Goal: Find specific page/section: Find specific page/section

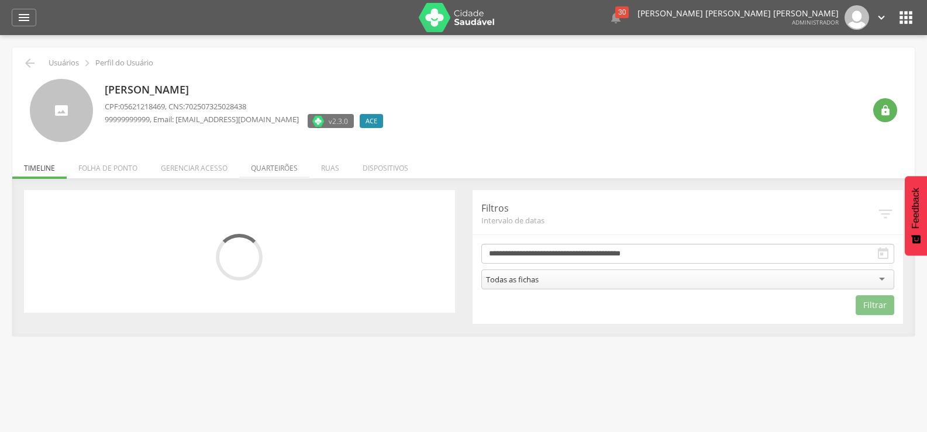
click at [280, 170] on li "Quarteirões" at bounding box center [274, 164] width 70 height 27
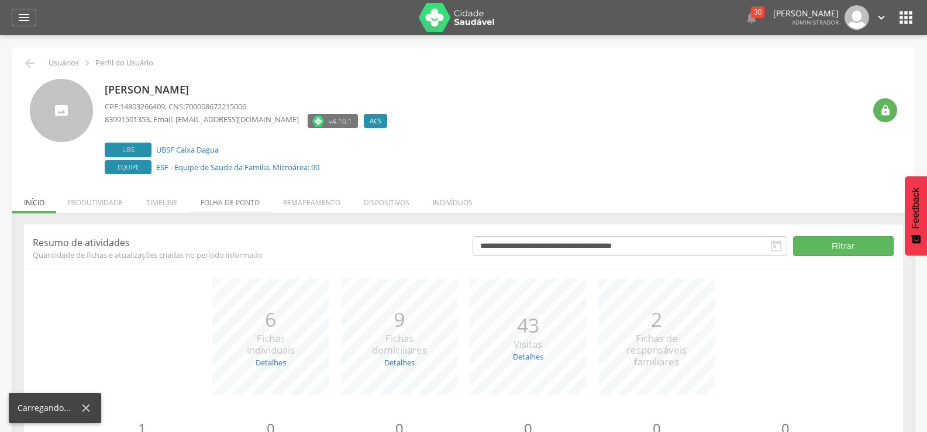
click at [246, 203] on li "Folha de ponto" at bounding box center [230, 199] width 82 height 27
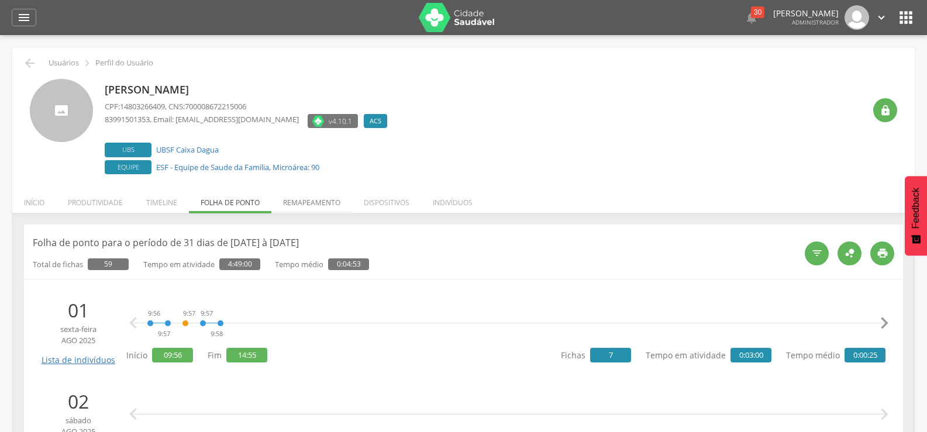
click at [318, 204] on li "Remapeamento" at bounding box center [311, 199] width 81 height 27
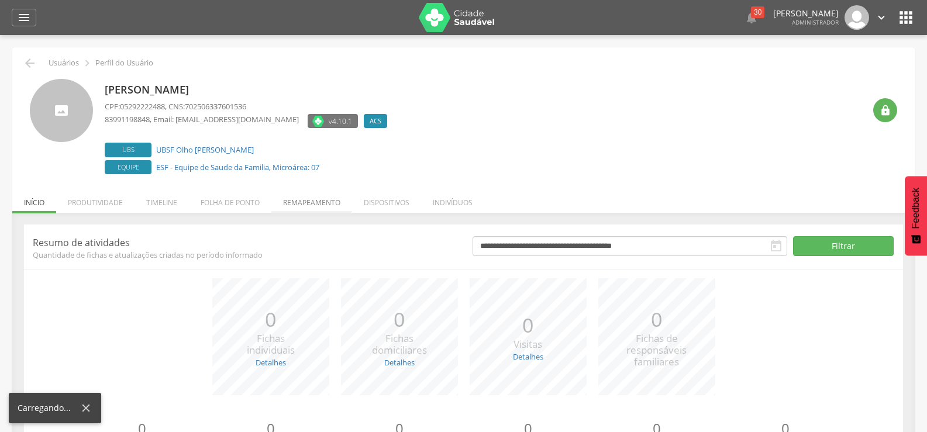
click at [318, 208] on li "Remapeamento" at bounding box center [311, 199] width 81 height 27
click at [308, 199] on li "Remapeamento" at bounding box center [311, 199] width 81 height 27
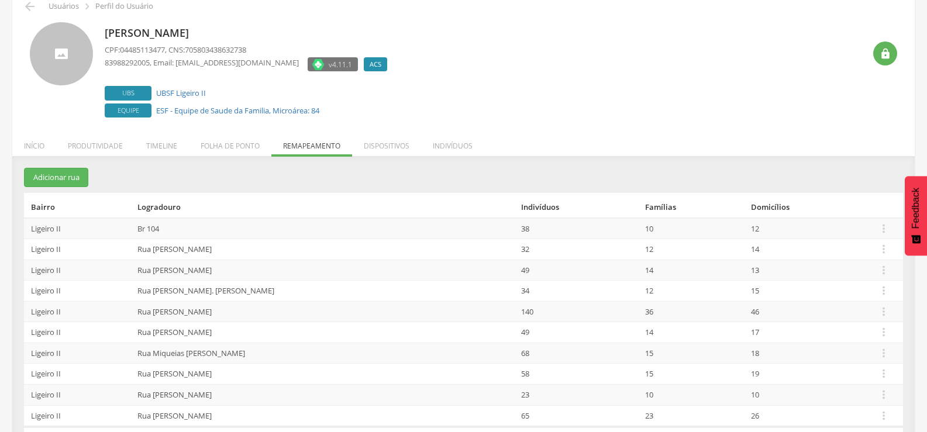
scroll to position [58, 0]
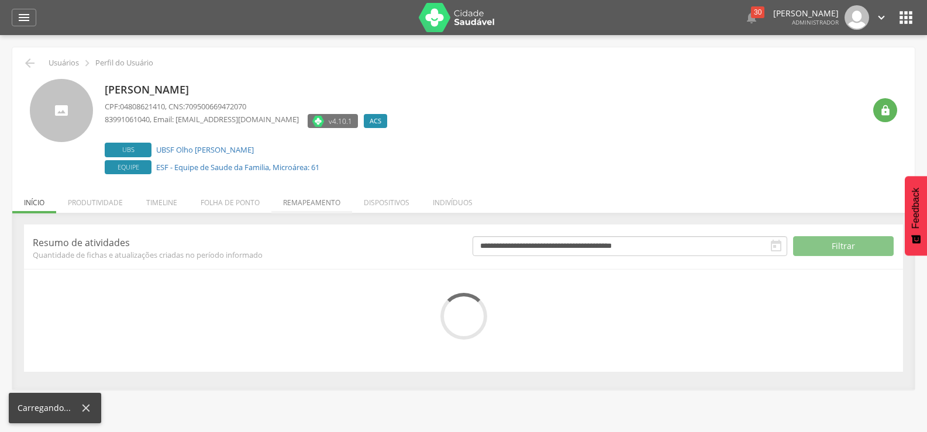
click at [323, 205] on li "Remapeamento" at bounding box center [311, 199] width 81 height 27
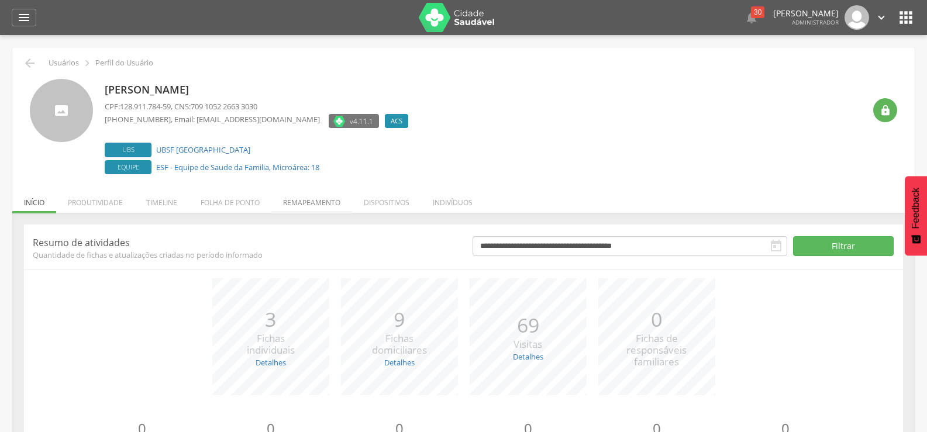
click at [313, 206] on li "Remapeamento" at bounding box center [311, 199] width 81 height 27
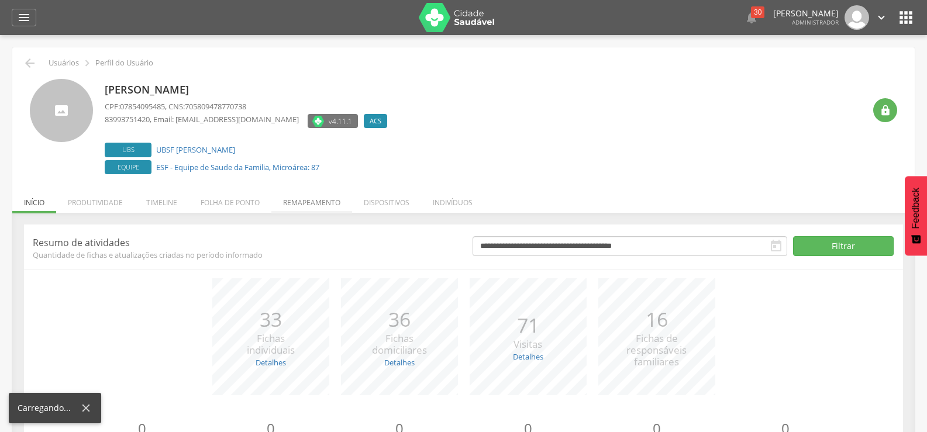
click at [310, 201] on li "Remapeamento" at bounding box center [311, 199] width 81 height 27
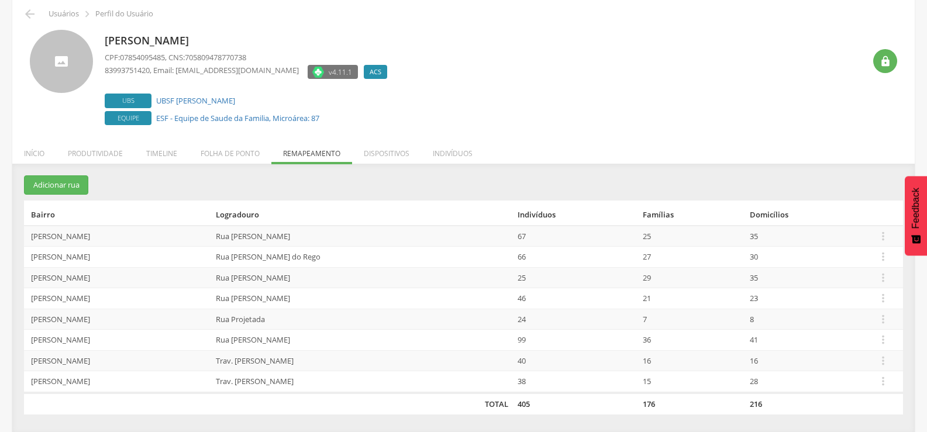
scroll to position [50, 0]
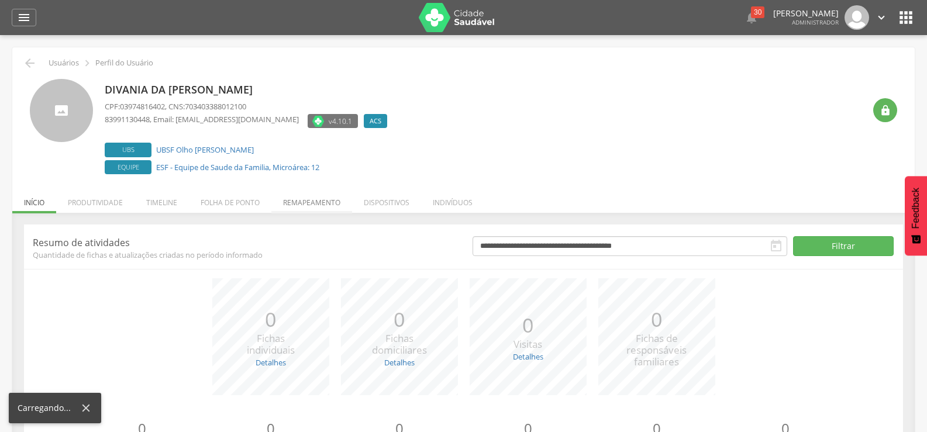
click at [324, 192] on li "Remapeamento" at bounding box center [311, 199] width 81 height 27
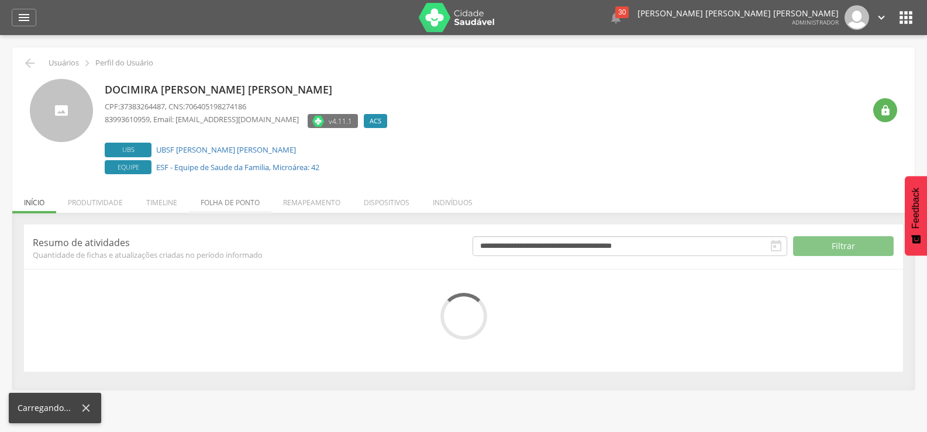
click at [269, 205] on li "Folha de ponto" at bounding box center [230, 199] width 82 height 27
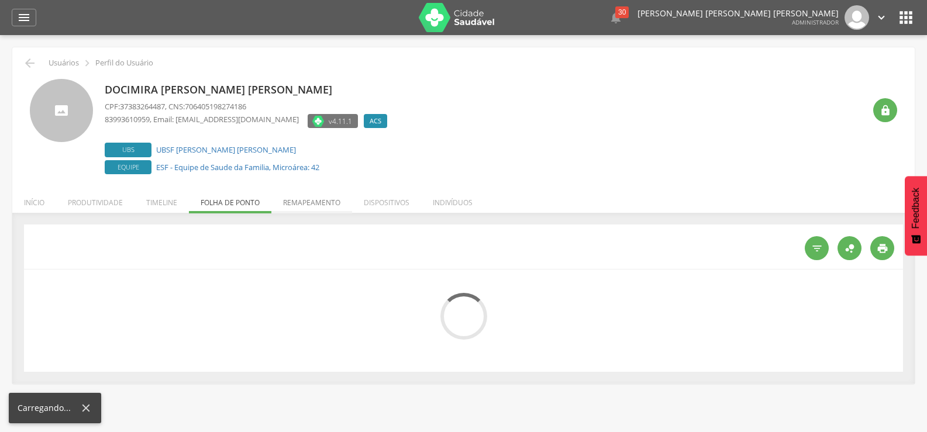
click at [323, 209] on li "Remapeamento" at bounding box center [311, 199] width 81 height 27
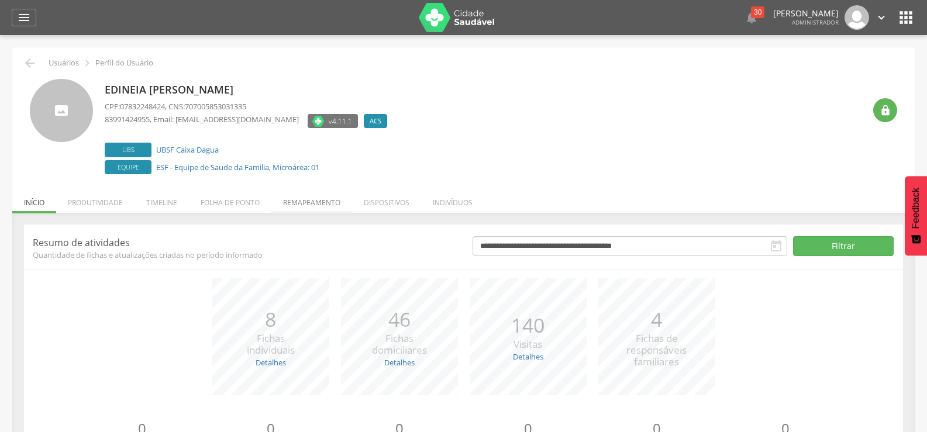
click at [315, 198] on li "Remapeamento" at bounding box center [311, 199] width 81 height 27
click at [317, 194] on li "Remapeamento" at bounding box center [311, 199] width 81 height 27
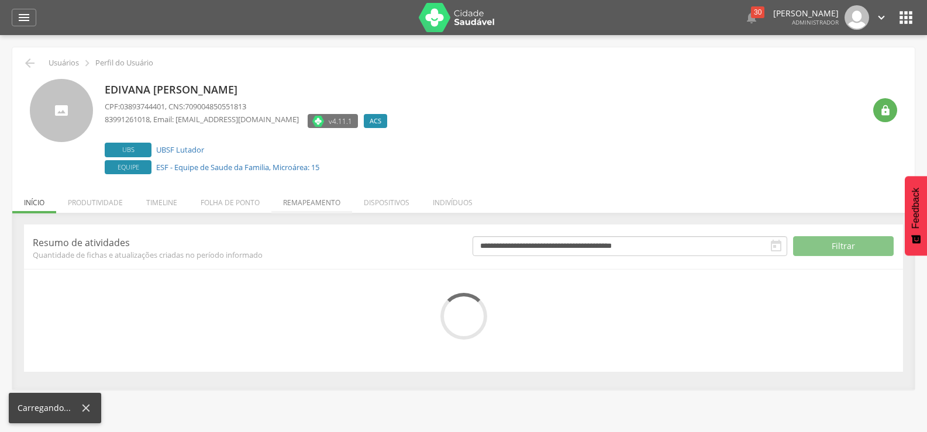
click at [318, 204] on li "Remapeamento" at bounding box center [311, 199] width 81 height 27
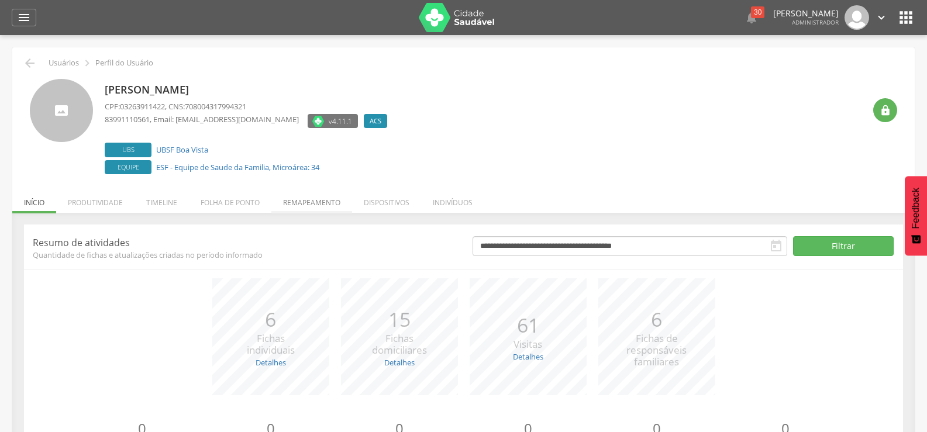
click at [290, 195] on li "Remapeamento" at bounding box center [311, 199] width 81 height 27
click at [285, 197] on li "Remapeamento" at bounding box center [311, 199] width 81 height 27
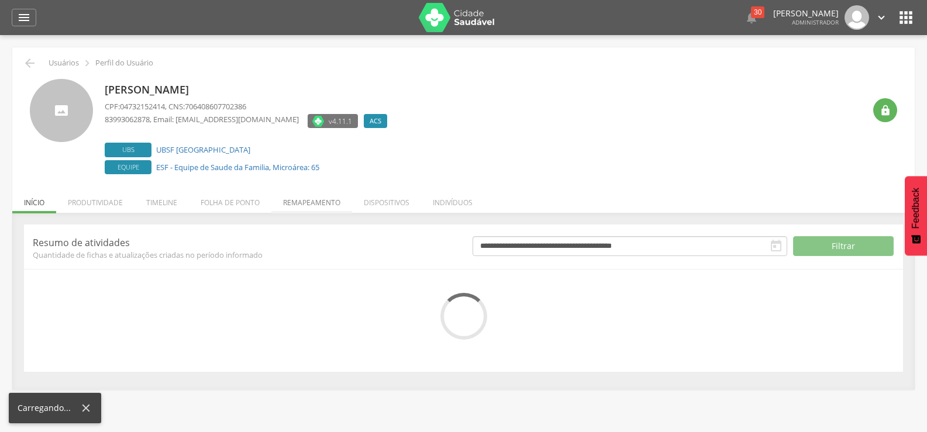
click at [307, 202] on li "Remapeamento" at bounding box center [311, 199] width 81 height 27
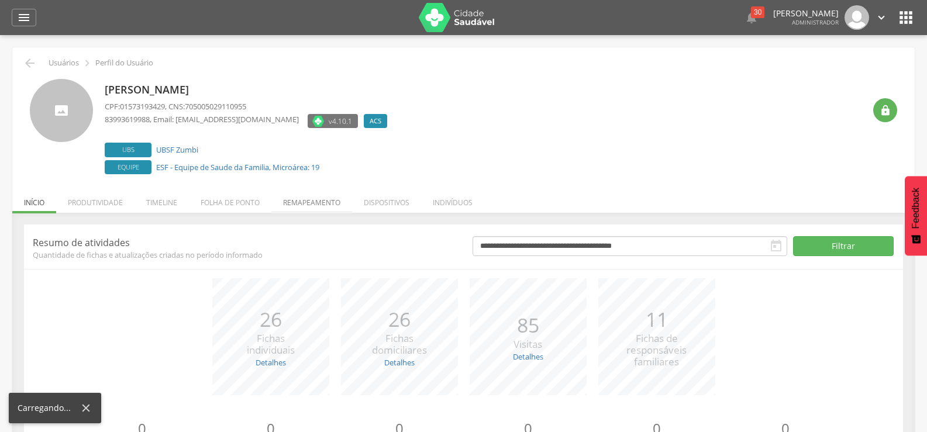
click at [318, 202] on li "Remapeamento" at bounding box center [311, 199] width 81 height 27
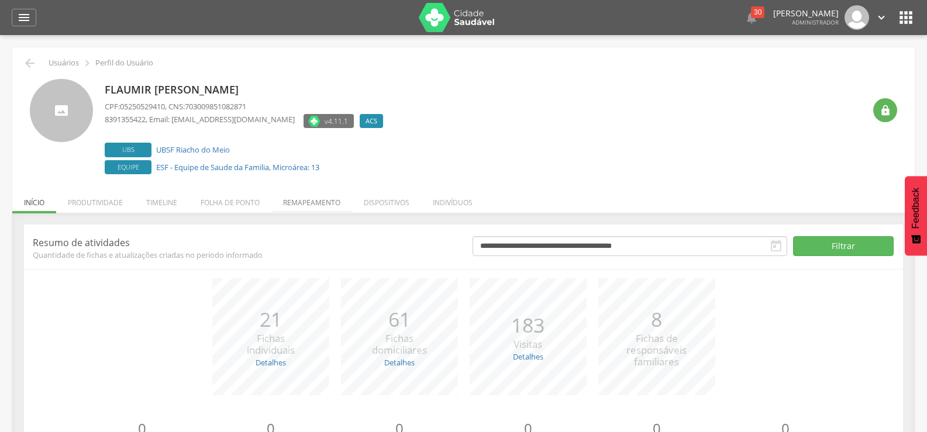
click at [318, 199] on li "Remapeamento" at bounding box center [311, 199] width 81 height 27
click at [320, 203] on li "Remapeamento" at bounding box center [311, 199] width 81 height 27
click at [306, 197] on li "Remapeamento" at bounding box center [311, 199] width 81 height 27
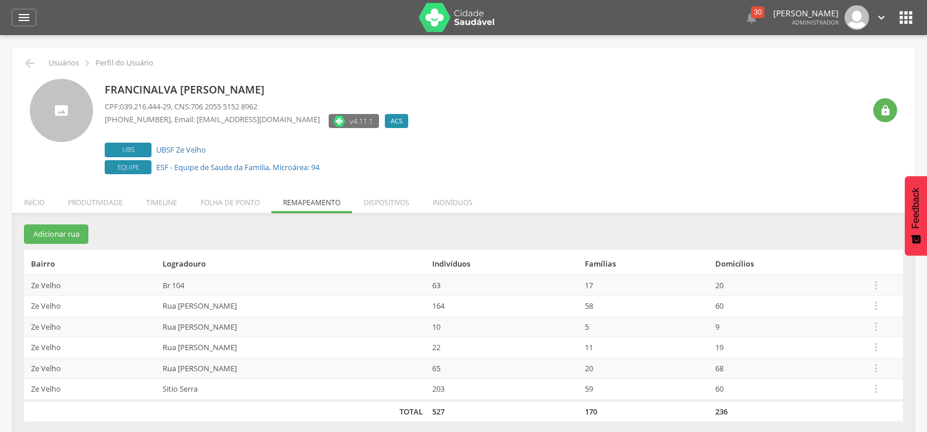
scroll to position [35, 0]
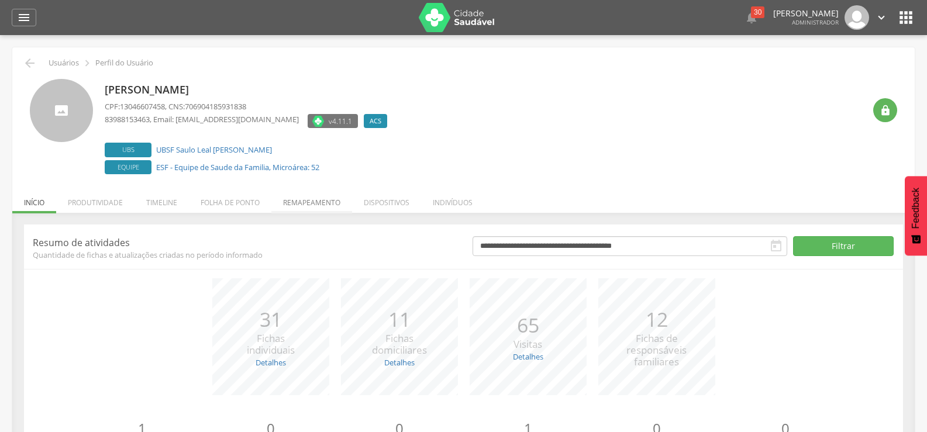
click at [323, 203] on li "Remapeamento" at bounding box center [311, 199] width 81 height 27
click at [315, 197] on li "Remapeamento" at bounding box center [311, 199] width 81 height 27
click at [333, 197] on li "Remapeamento" at bounding box center [311, 199] width 81 height 27
click at [316, 206] on li "Remapeamento" at bounding box center [311, 199] width 81 height 27
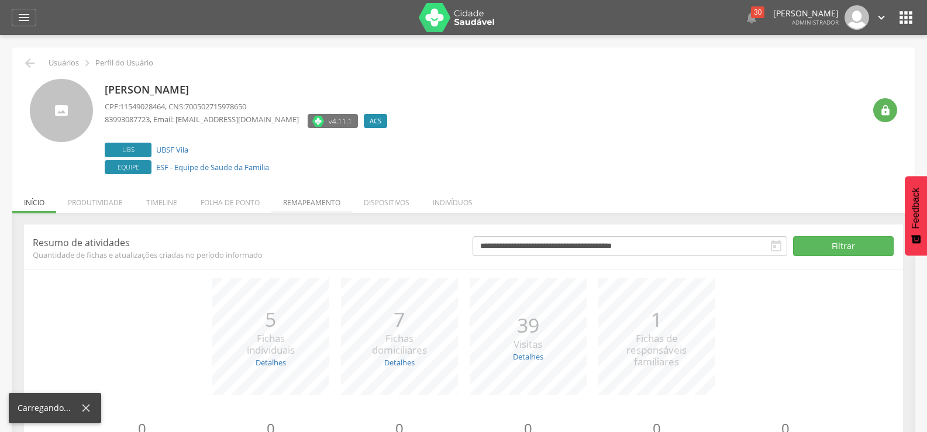
click at [332, 204] on li "Remapeamento" at bounding box center [311, 199] width 81 height 27
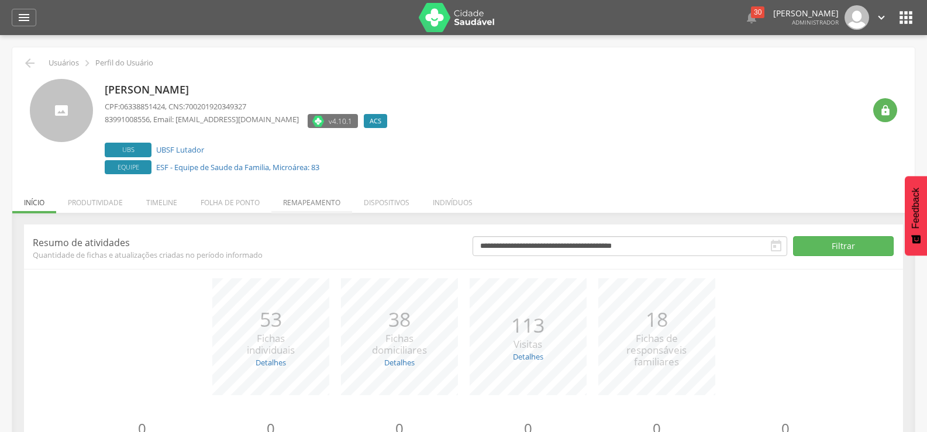
click at [330, 198] on li "Remapeamento" at bounding box center [311, 199] width 81 height 27
click at [294, 205] on li "Remapeamento" at bounding box center [311, 199] width 81 height 27
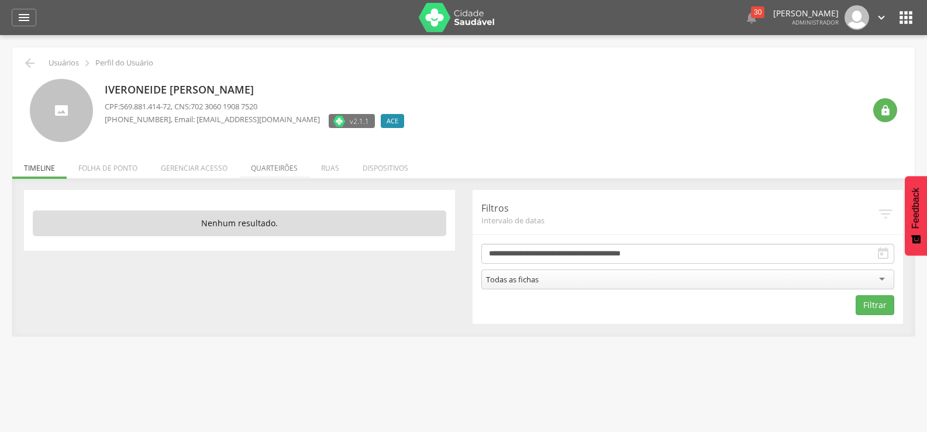
click at [294, 173] on li "Quarteirões" at bounding box center [274, 164] width 70 height 27
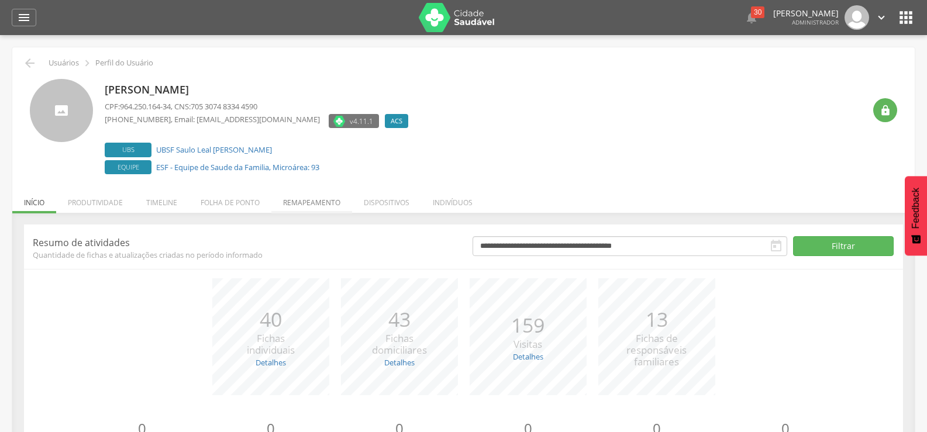
click at [323, 209] on li "Remapeamento" at bounding box center [311, 199] width 81 height 27
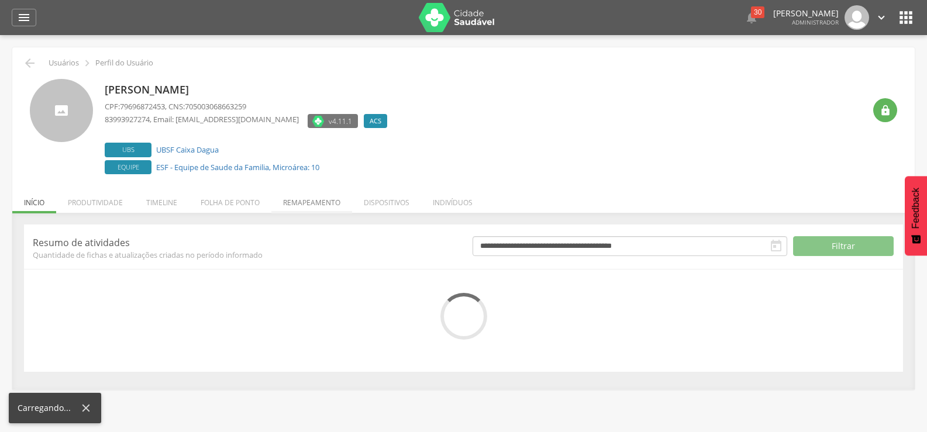
click at [318, 204] on li "Remapeamento" at bounding box center [311, 199] width 81 height 27
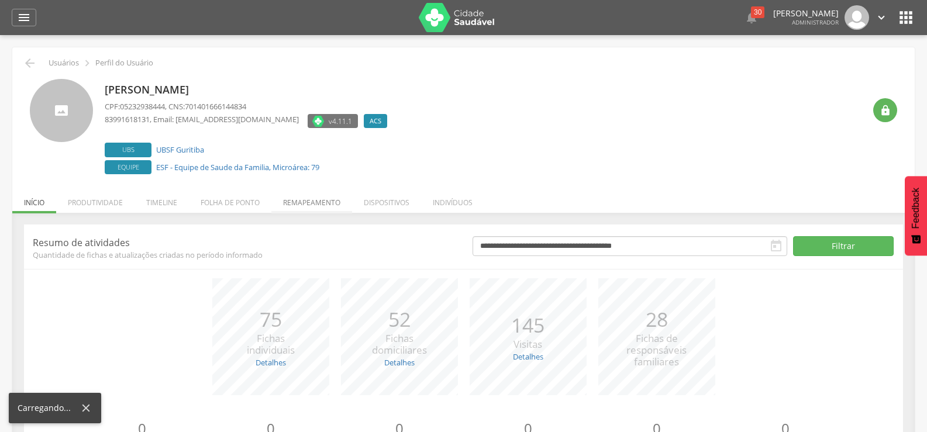
click at [323, 207] on li "Remapeamento" at bounding box center [311, 199] width 81 height 27
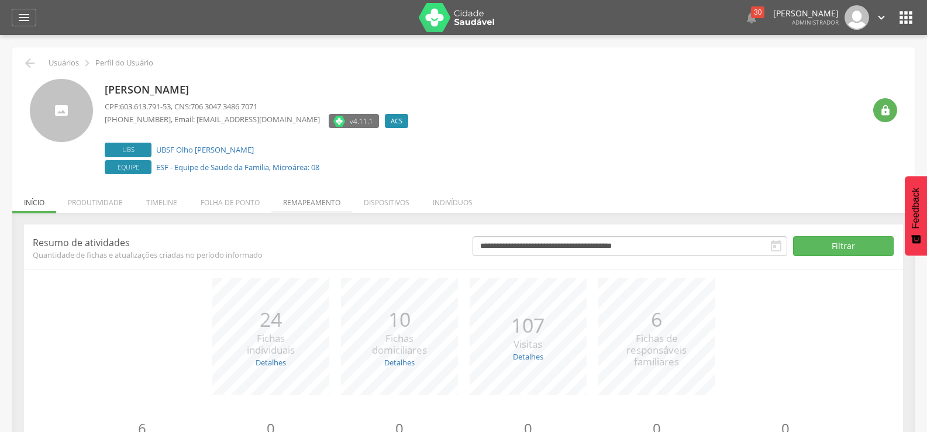
click at [327, 198] on li "Remapeamento" at bounding box center [311, 199] width 81 height 27
click at [316, 197] on li "Remapeamento" at bounding box center [311, 199] width 81 height 27
click at [313, 200] on li "Remapeamento" at bounding box center [311, 199] width 81 height 27
click at [312, 202] on li "Remapeamento" at bounding box center [311, 199] width 81 height 27
click at [284, 205] on li "Remapeamento" at bounding box center [311, 199] width 81 height 27
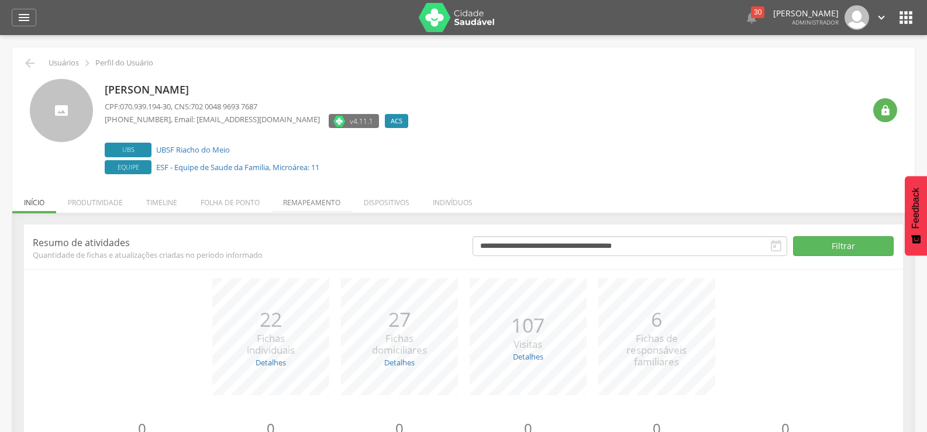
click at [321, 194] on li "Remapeamento" at bounding box center [311, 199] width 81 height 27
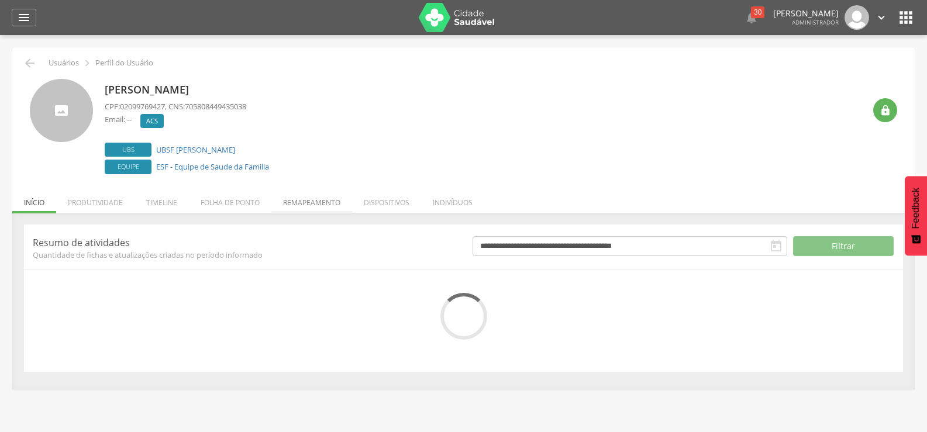
click at [315, 199] on li "Remapeamento" at bounding box center [311, 199] width 81 height 27
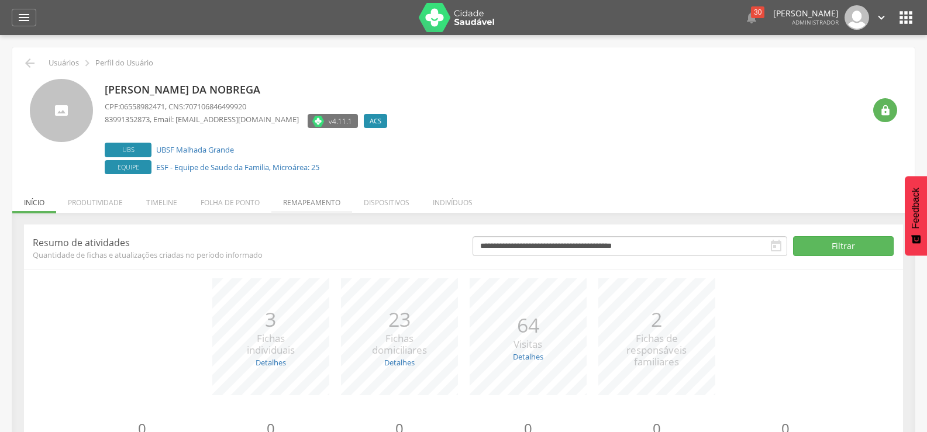
click at [317, 202] on li "Remapeamento" at bounding box center [311, 199] width 81 height 27
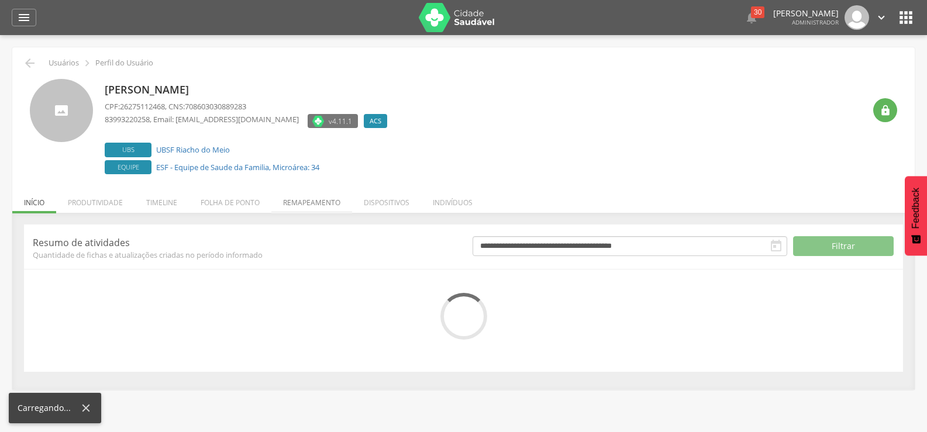
click at [331, 207] on li "Remapeamento" at bounding box center [311, 199] width 81 height 27
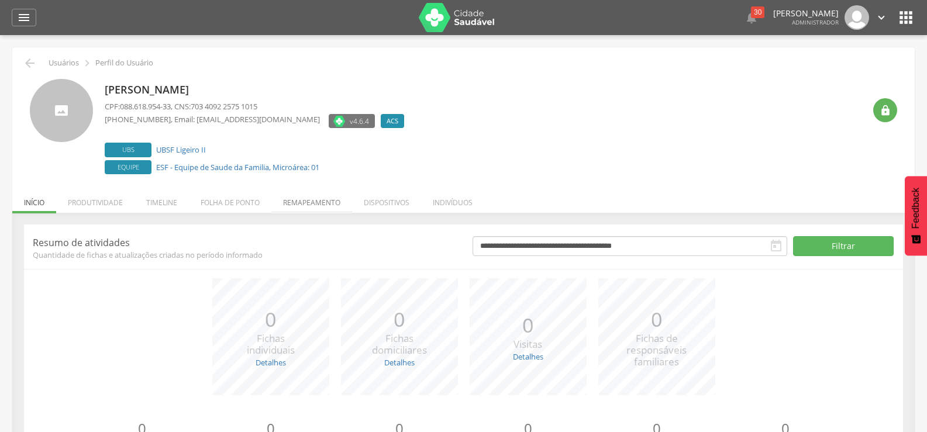
click at [311, 210] on li "Remapeamento" at bounding box center [311, 199] width 81 height 27
click at [263, 196] on li "Folha de ponto" at bounding box center [230, 199] width 82 height 27
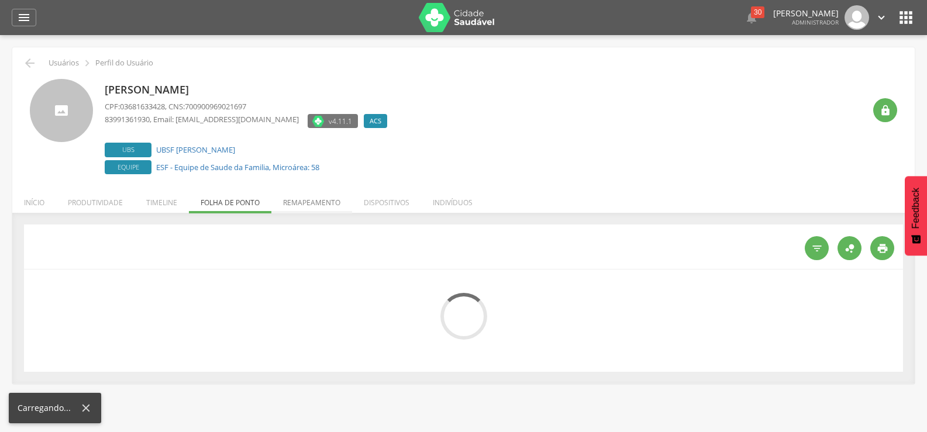
click at [294, 200] on li "Remapeamento" at bounding box center [311, 199] width 81 height 27
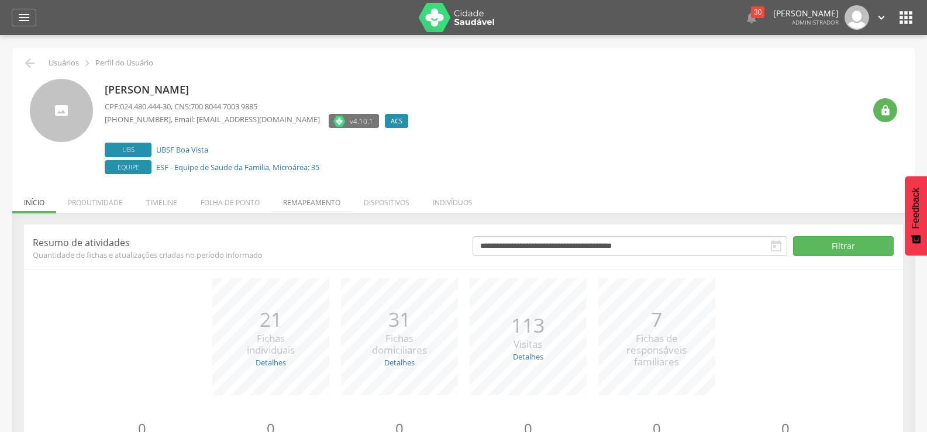
click at [318, 201] on li "Remapeamento" at bounding box center [311, 199] width 81 height 27
click at [329, 205] on li "Remapeamento" at bounding box center [311, 199] width 81 height 27
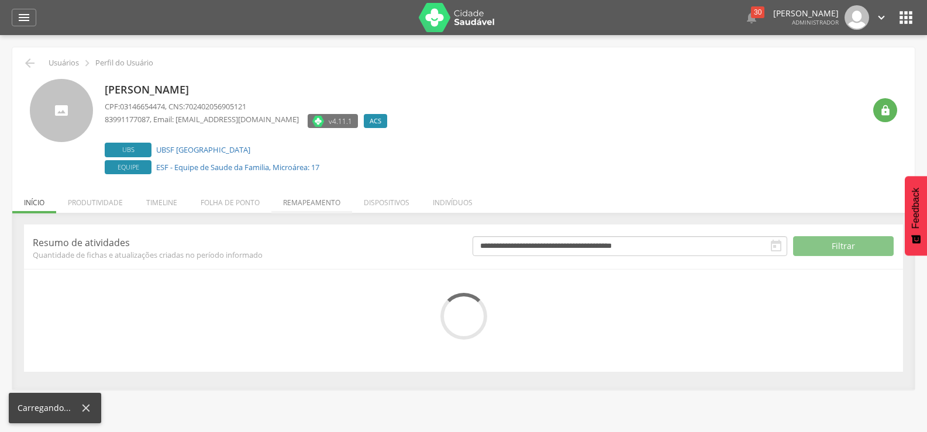
click at [315, 197] on li "Remapeamento" at bounding box center [311, 199] width 81 height 27
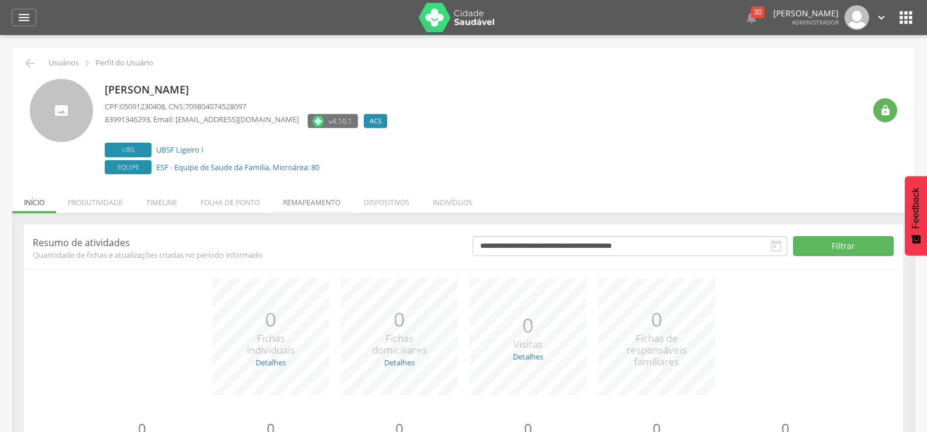
click at [325, 188] on li "Remapeamento" at bounding box center [311, 199] width 81 height 27
click at [313, 206] on li "Remapeamento" at bounding box center [311, 199] width 81 height 27
click at [313, 194] on li "Remapeamento" at bounding box center [311, 199] width 81 height 27
click at [332, 208] on li "Remapeamento" at bounding box center [311, 199] width 81 height 27
click at [312, 205] on li "Remapeamento" at bounding box center [311, 199] width 81 height 27
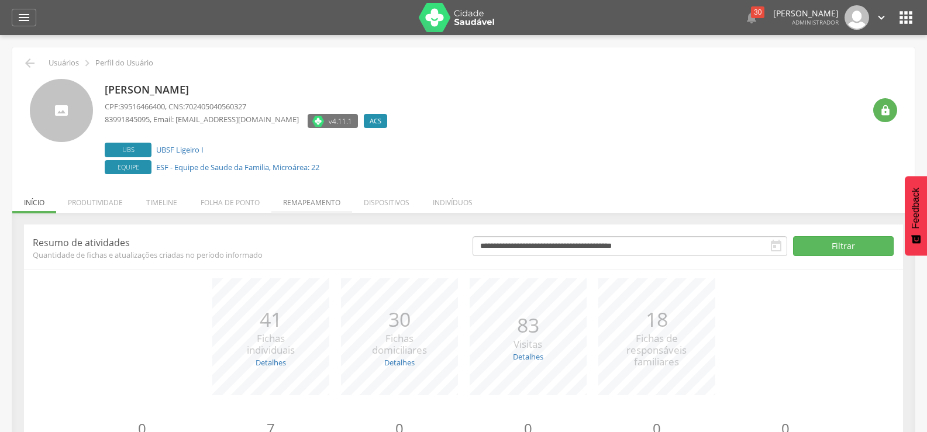
click at [323, 209] on li "Remapeamento" at bounding box center [311, 199] width 81 height 27
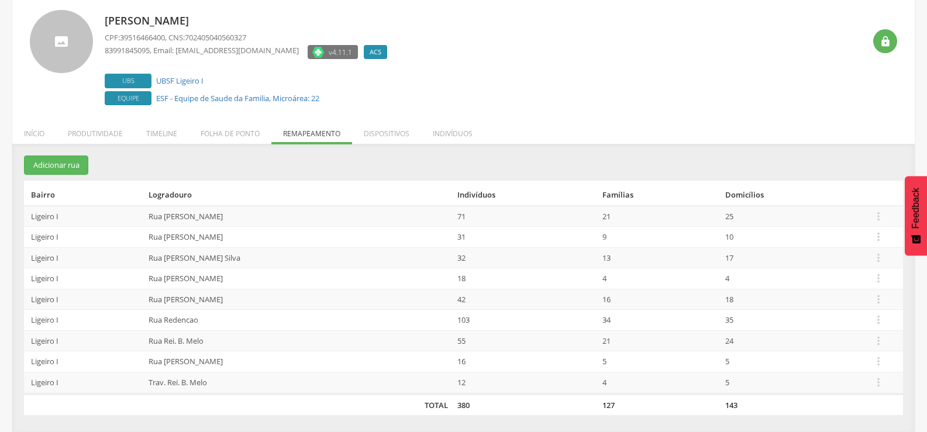
scroll to position [70, 0]
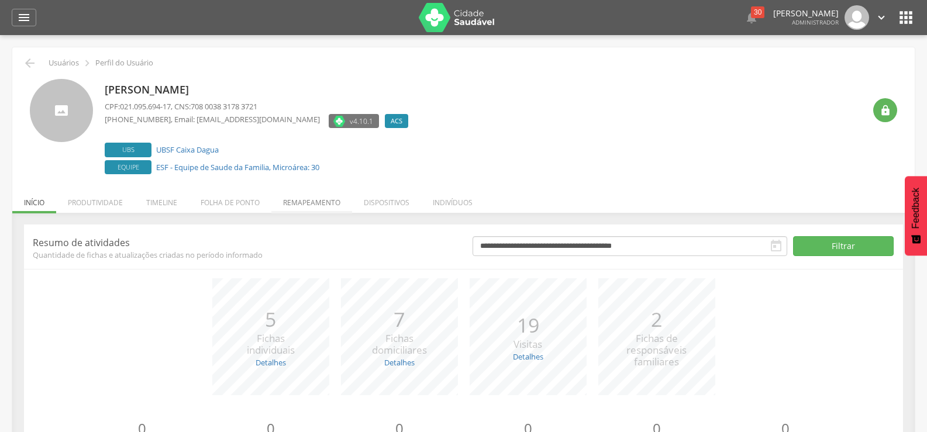
click at [315, 200] on li "Remapeamento" at bounding box center [311, 199] width 81 height 27
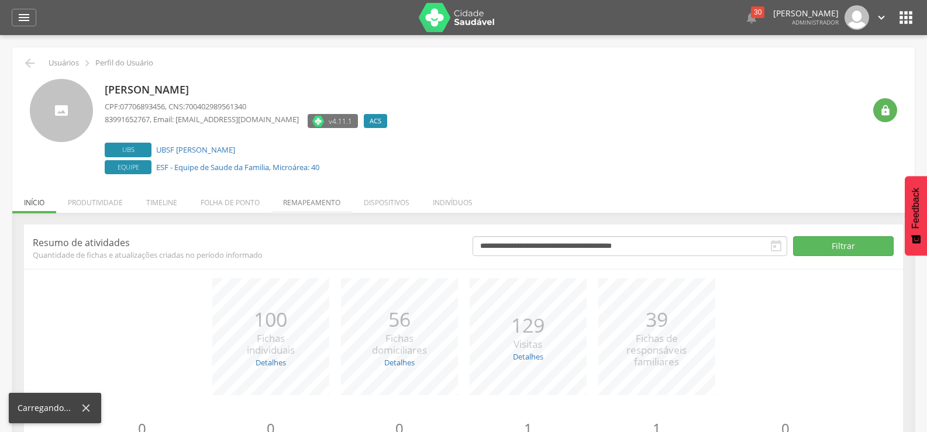
click at [318, 202] on li "Remapeamento" at bounding box center [311, 199] width 81 height 27
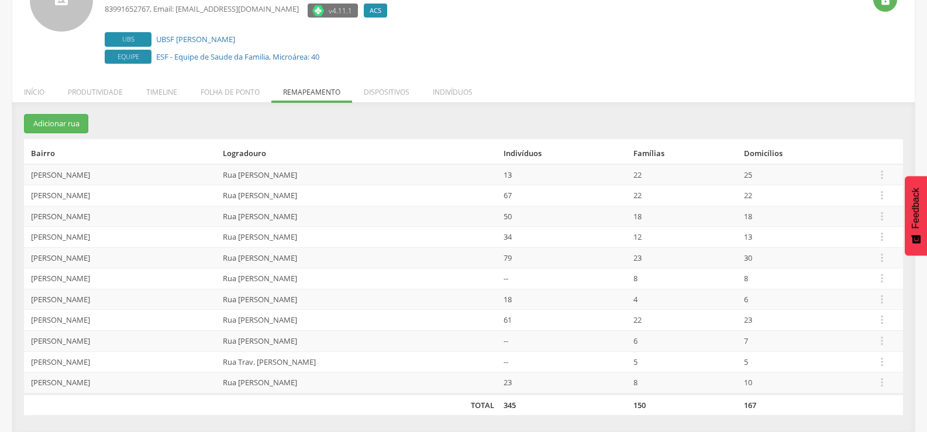
scroll to position [112, 0]
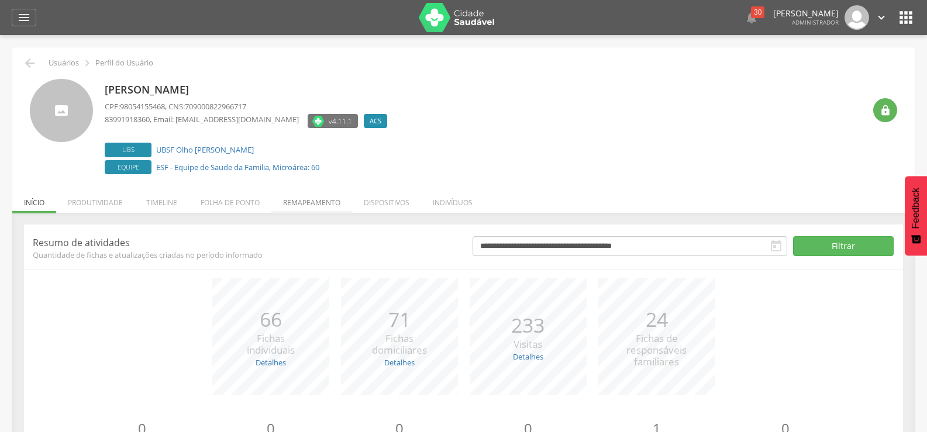
click at [306, 205] on li "Remapeamento" at bounding box center [311, 199] width 81 height 27
click at [343, 194] on li "Remapeamento" at bounding box center [311, 199] width 81 height 27
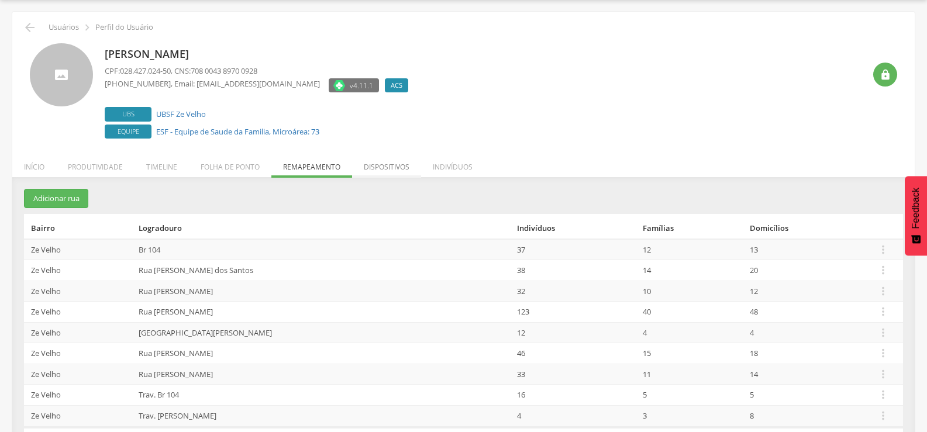
scroll to position [70, 0]
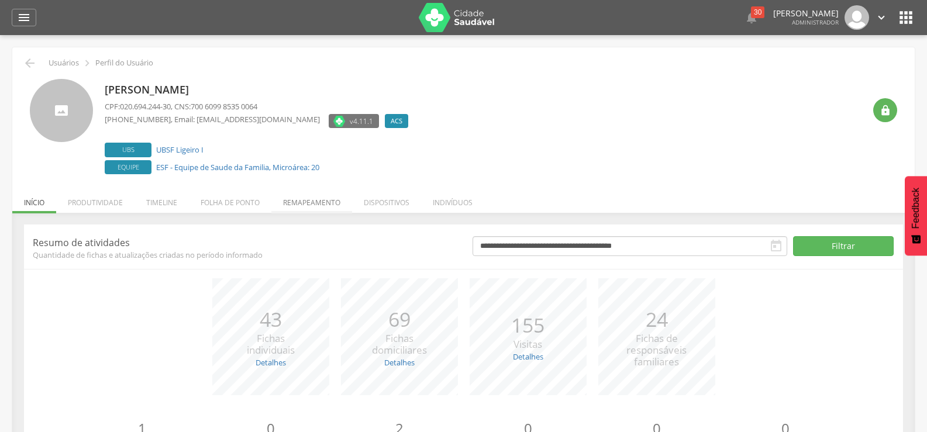
click at [335, 212] on li "Remapeamento" at bounding box center [311, 199] width 81 height 27
click at [330, 205] on li "Remapeamento" at bounding box center [311, 199] width 81 height 27
click at [325, 205] on li "Remapeamento" at bounding box center [311, 199] width 81 height 27
click at [305, 204] on li "Remapeamento" at bounding box center [311, 199] width 81 height 27
click at [303, 210] on li "Remapeamento" at bounding box center [311, 199] width 81 height 27
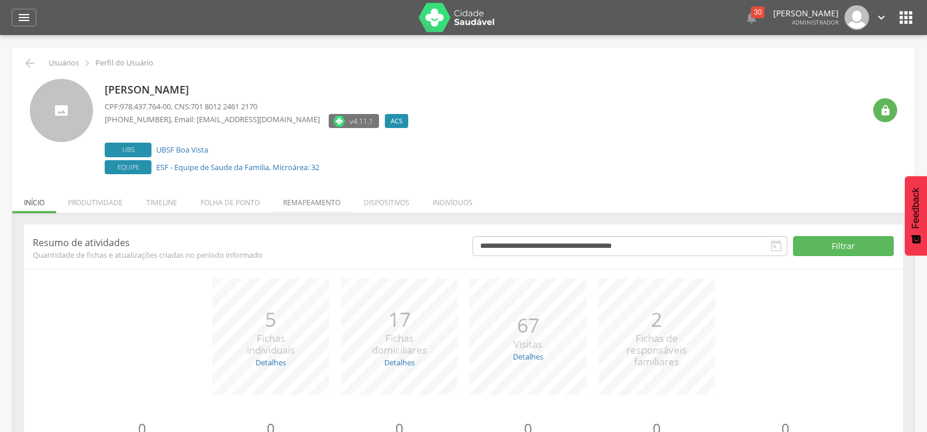
click at [330, 204] on li "Remapeamento" at bounding box center [311, 199] width 81 height 27
click at [334, 194] on li "Remapeamento" at bounding box center [311, 199] width 81 height 27
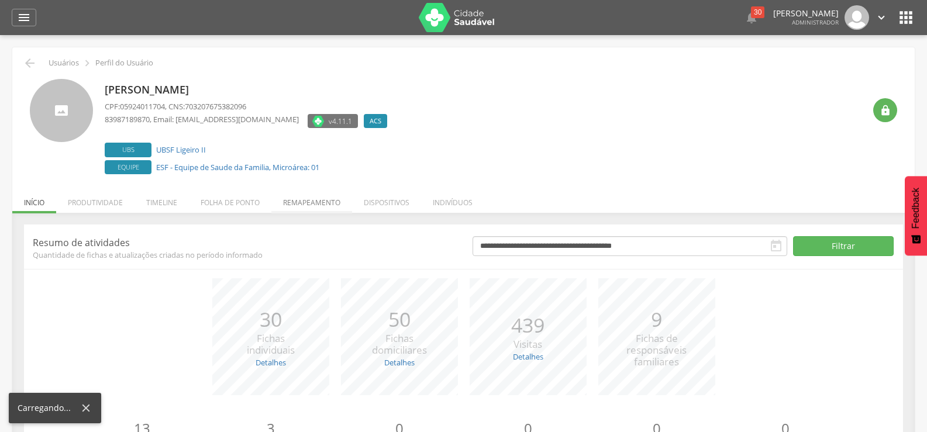
click at [311, 195] on li "Remapeamento" at bounding box center [311, 199] width 81 height 27
click at [328, 205] on li "Remapeamento" at bounding box center [311, 199] width 81 height 27
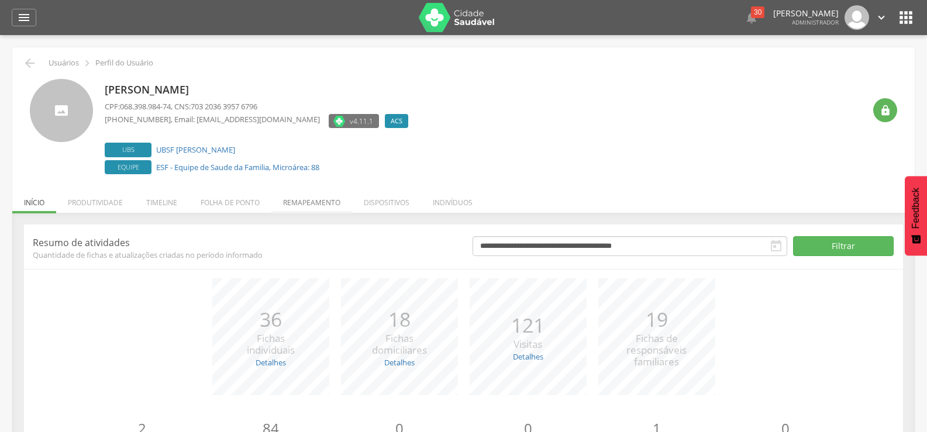
click at [319, 202] on li "Remapeamento" at bounding box center [311, 199] width 81 height 27
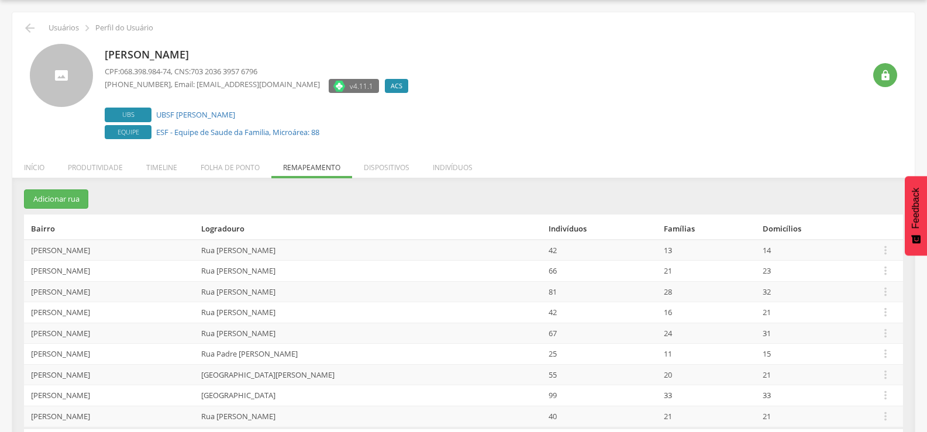
scroll to position [70, 0]
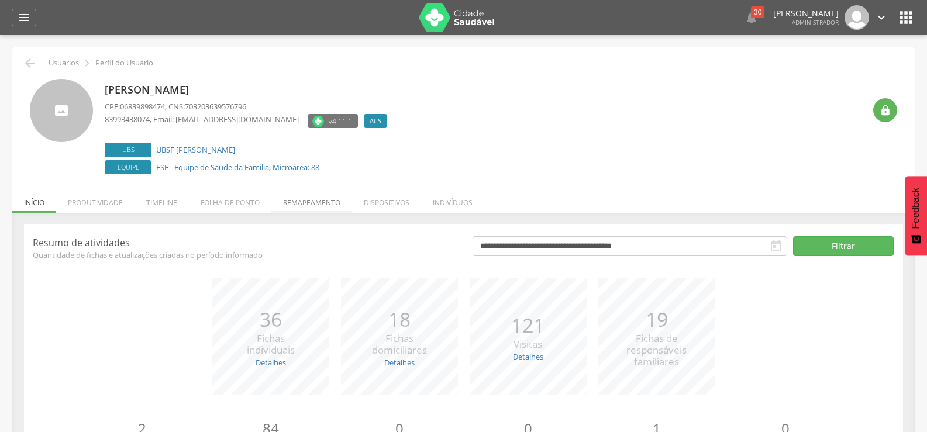
click at [324, 207] on li "Remapeamento" at bounding box center [311, 199] width 81 height 27
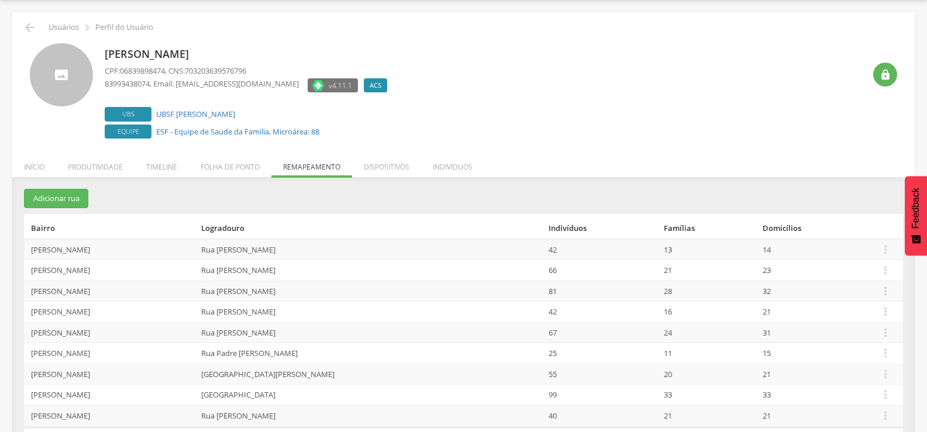
scroll to position [70, 0]
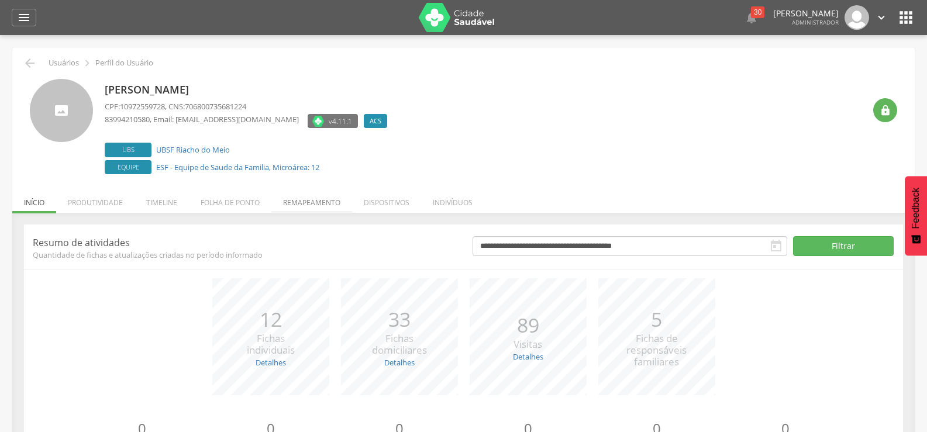
click at [298, 212] on li "Remapeamento" at bounding box center [311, 199] width 81 height 27
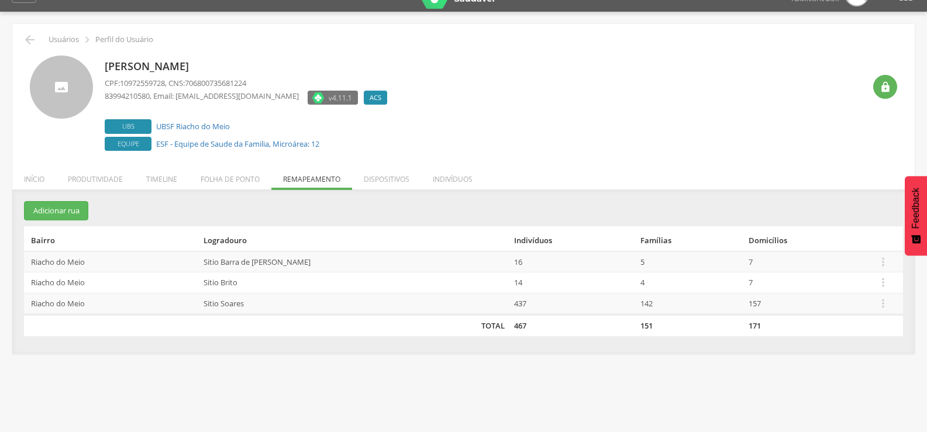
scroll to position [35, 0]
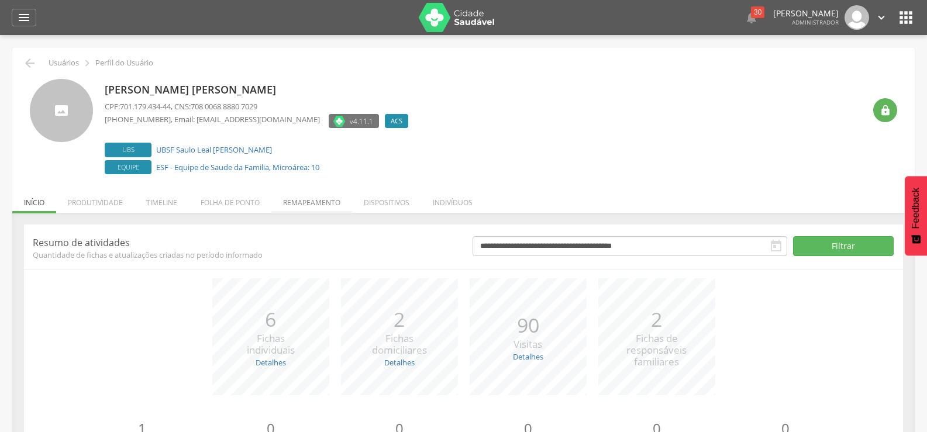
click at [310, 202] on li "Remapeamento" at bounding box center [311, 199] width 81 height 27
click at [326, 198] on li "Remapeamento" at bounding box center [311, 199] width 81 height 27
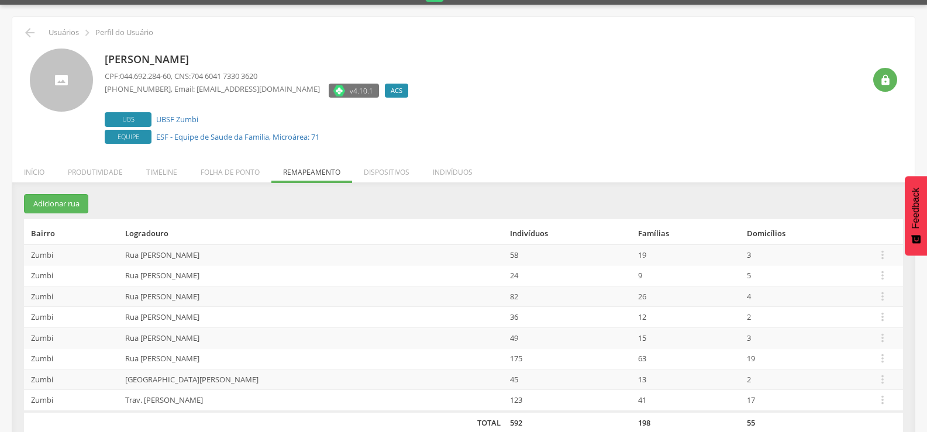
scroll to position [50, 0]
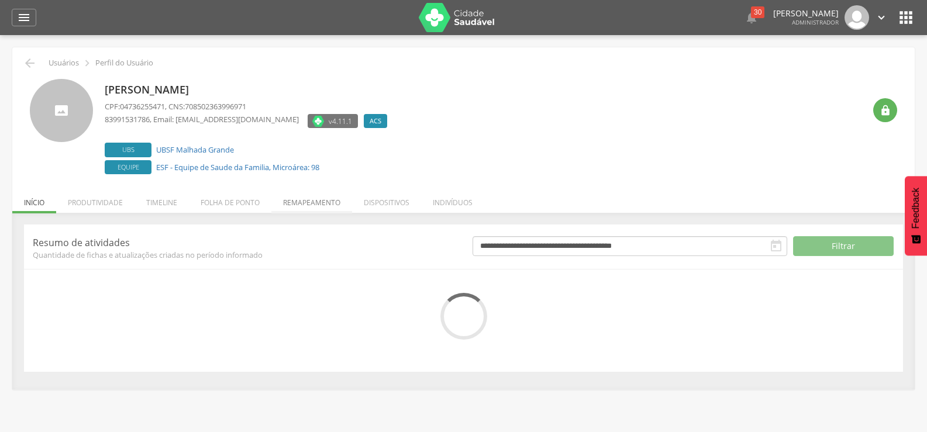
click at [309, 201] on li "Remapeamento" at bounding box center [311, 199] width 81 height 27
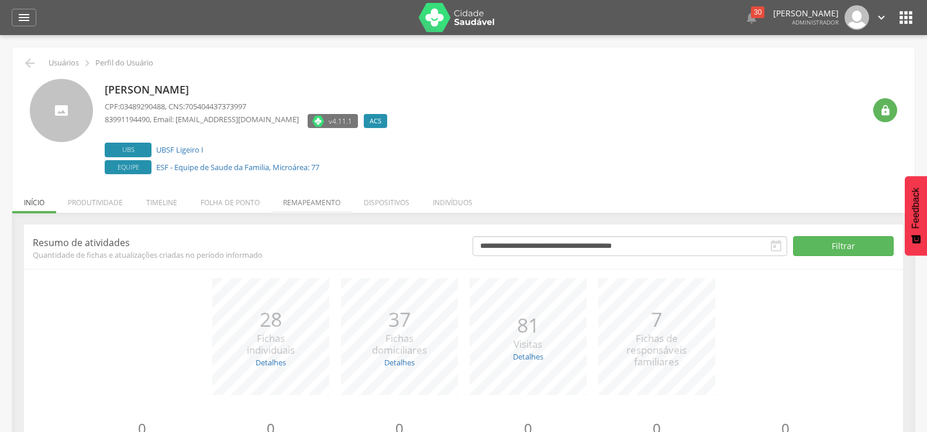
click at [328, 202] on li "Remapeamento" at bounding box center [311, 199] width 81 height 27
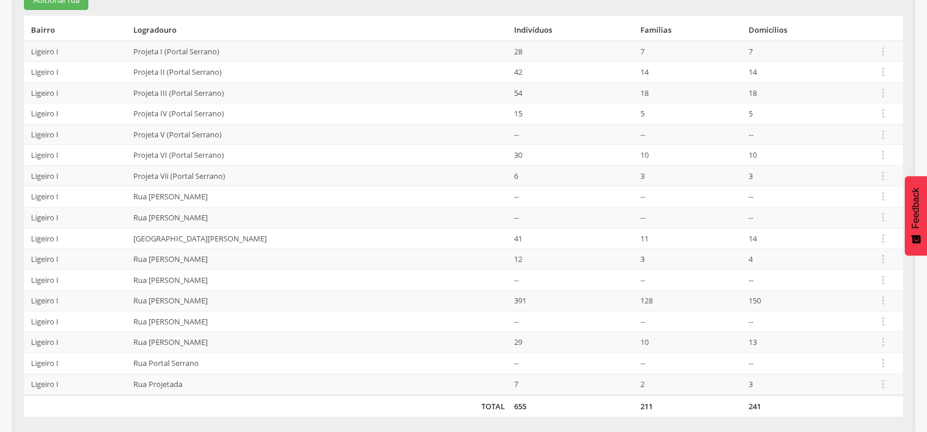
scroll to position [237, 0]
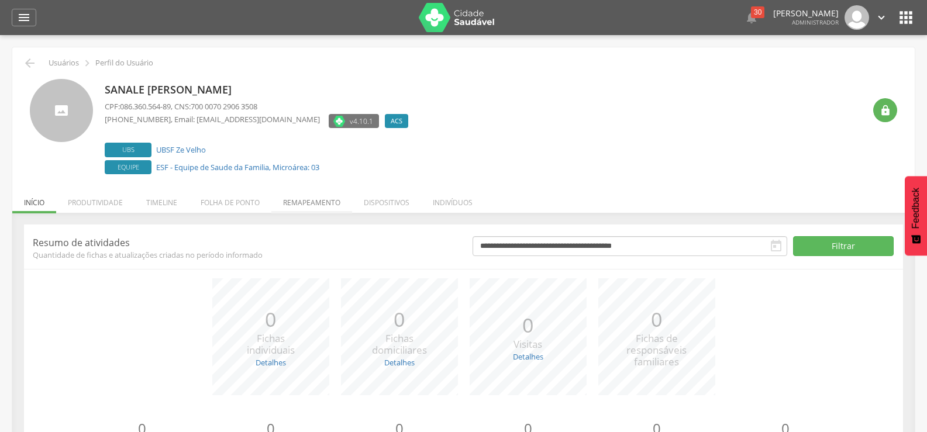
click at [315, 203] on li "Remapeamento" at bounding box center [311, 199] width 81 height 27
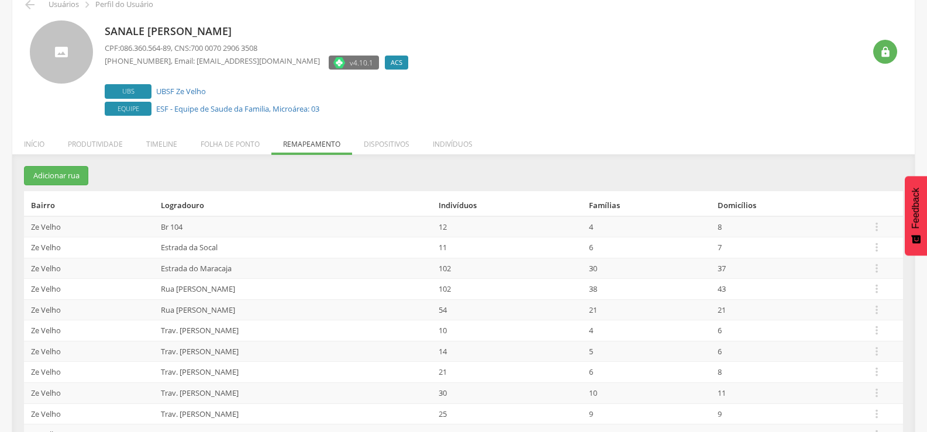
scroll to position [112, 0]
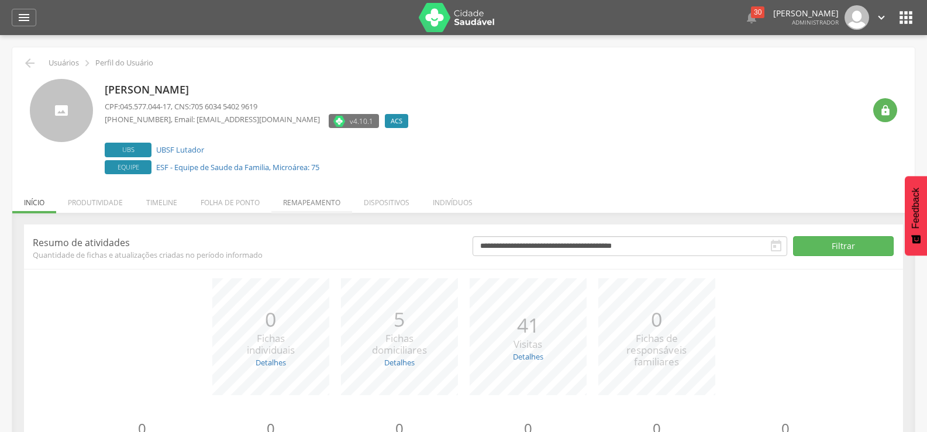
click at [324, 208] on li "Remapeamento" at bounding box center [311, 199] width 81 height 27
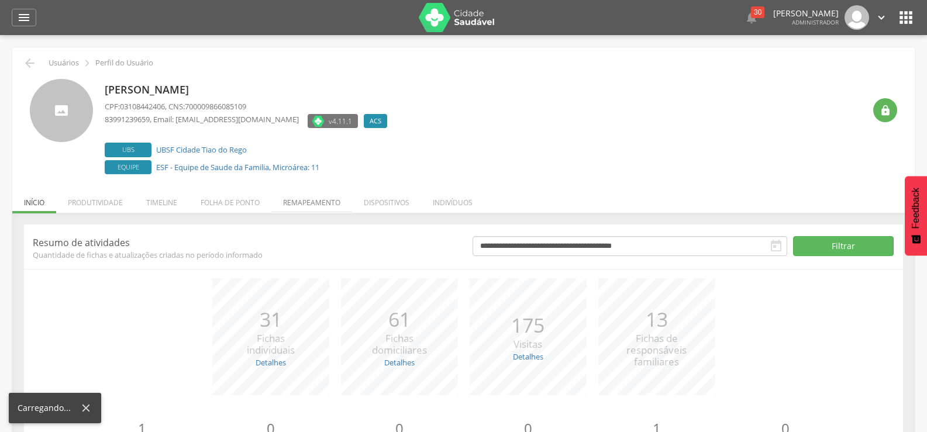
click at [306, 198] on li "Remapeamento" at bounding box center [311, 199] width 81 height 27
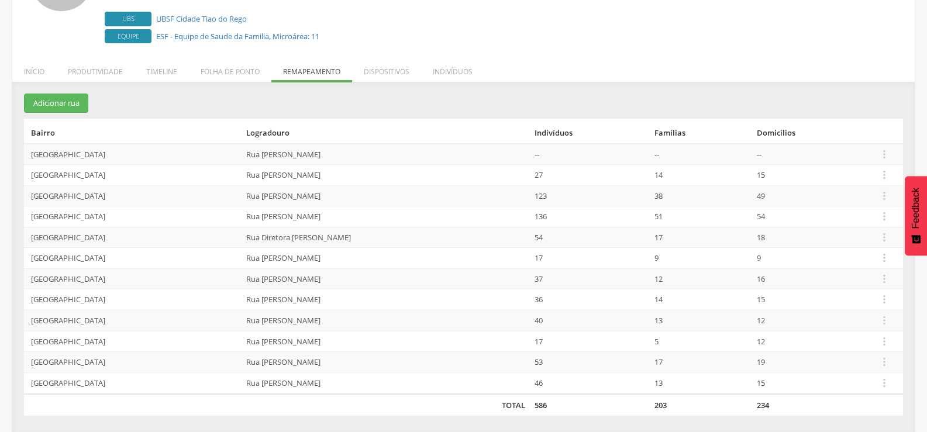
scroll to position [133, 0]
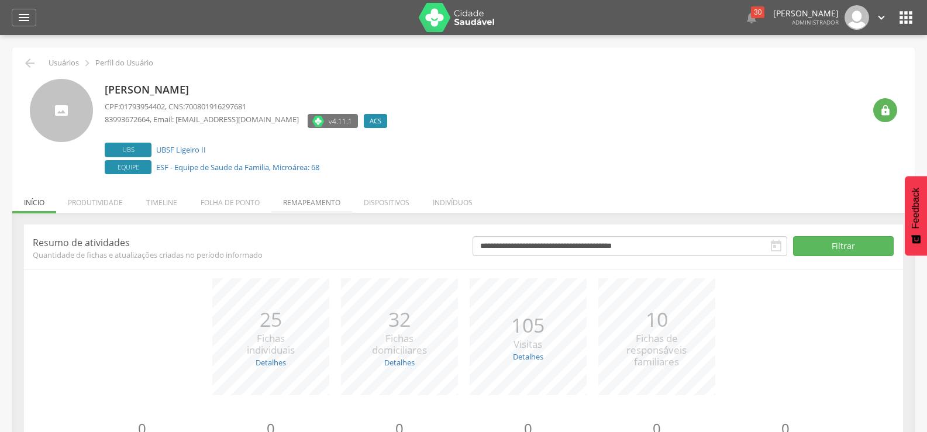
click at [325, 211] on li "Remapeamento" at bounding box center [311, 199] width 81 height 27
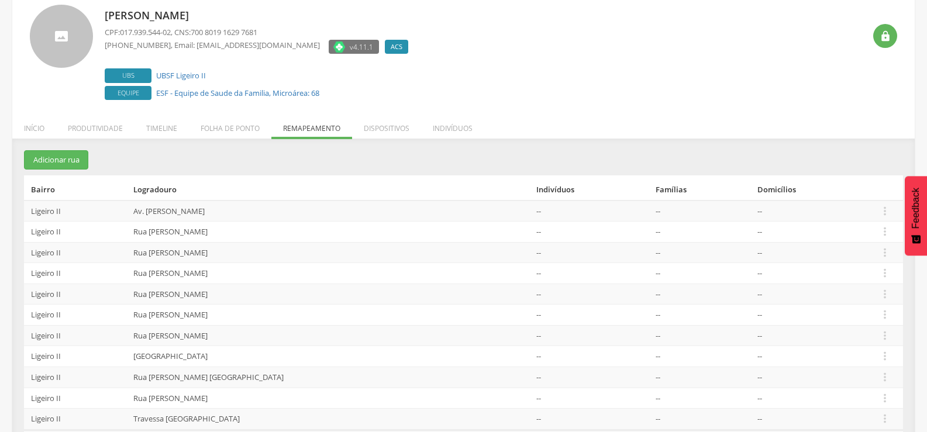
scroll to position [53, 0]
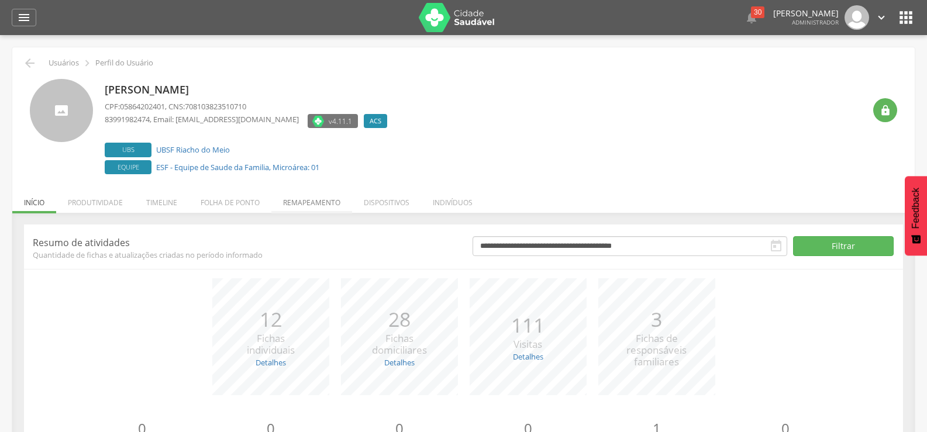
click at [295, 199] on li "Remapeamento" at bounding box center [311, 199] width 81 height 27
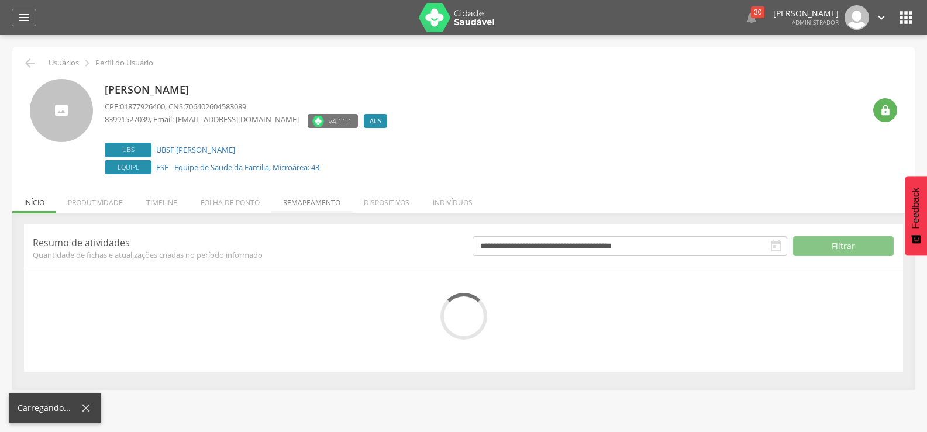
click at [319, 205] on li "Remapeamento" at bounding box center [311, 199] width 81 height 27
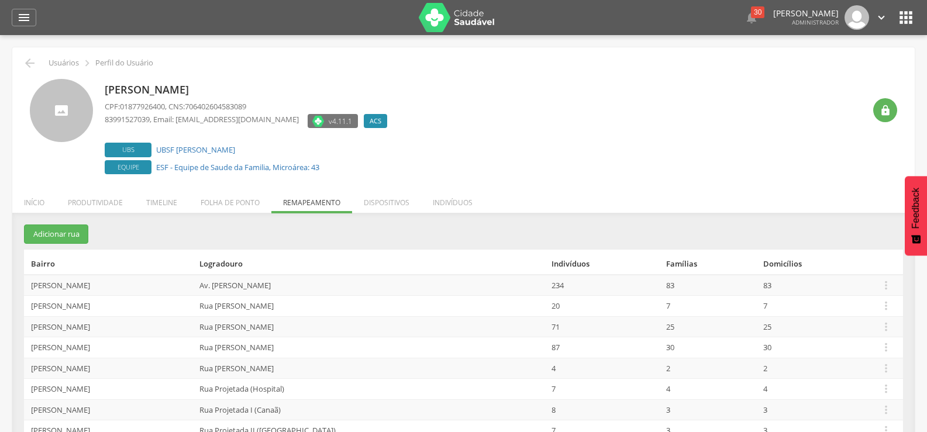
scroll to position [133, 0]
